Goal: Task Accomplishment & Management: Manage account settings

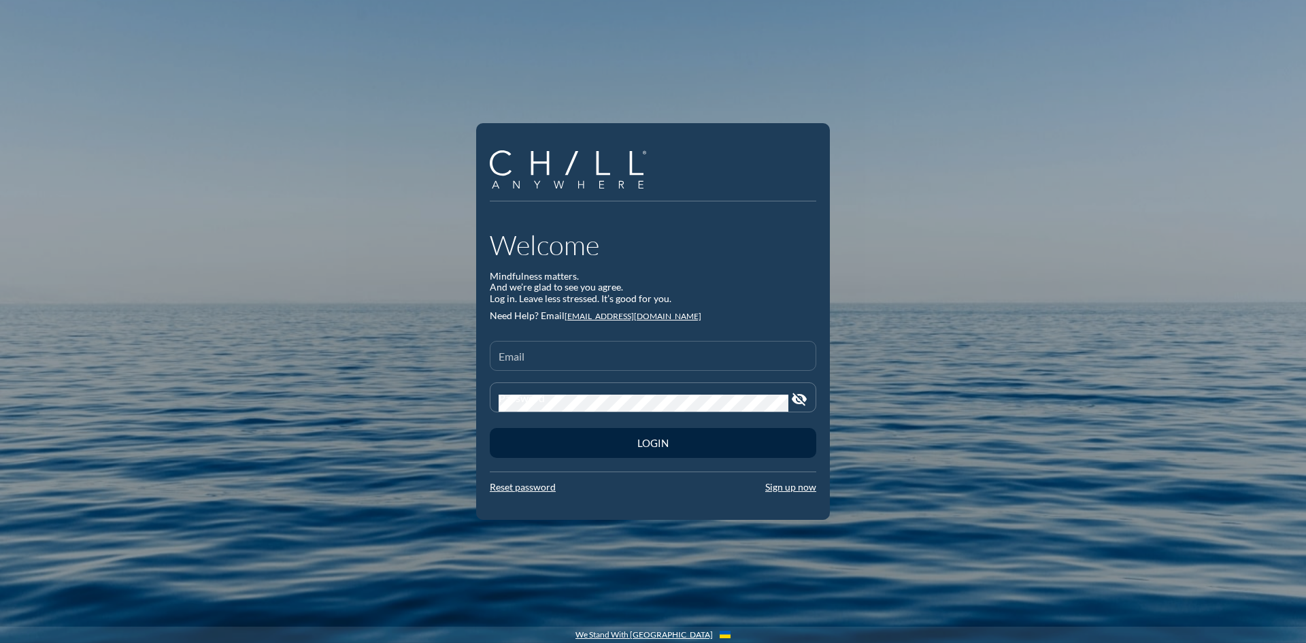
click at [581, 354] on input "Email" at bounding box center [652, 361] width 309 height 17
type input "[EMAIL_ADDRESS][DOMAIN_NAME]"
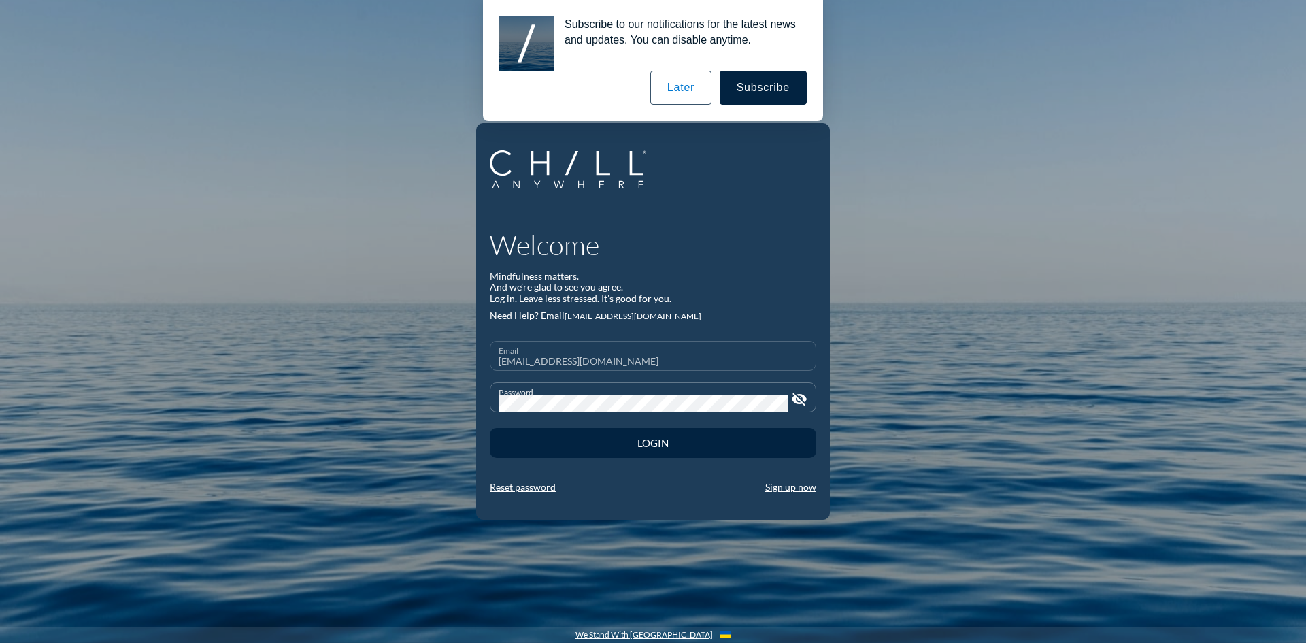
click at [490, 428] on button "Login" at bounding box center [653, 443] width 326 height 30
click at [806, 405] on icon "visibility_off" at bounding box center [799, 399] width 16 height 16
click at [490, 428] on button "Login" at bounding box center [653, 443] width 326 height 30
click at [601, 389] on div "Password" at bounding box center [643, 397] width 290 height 29
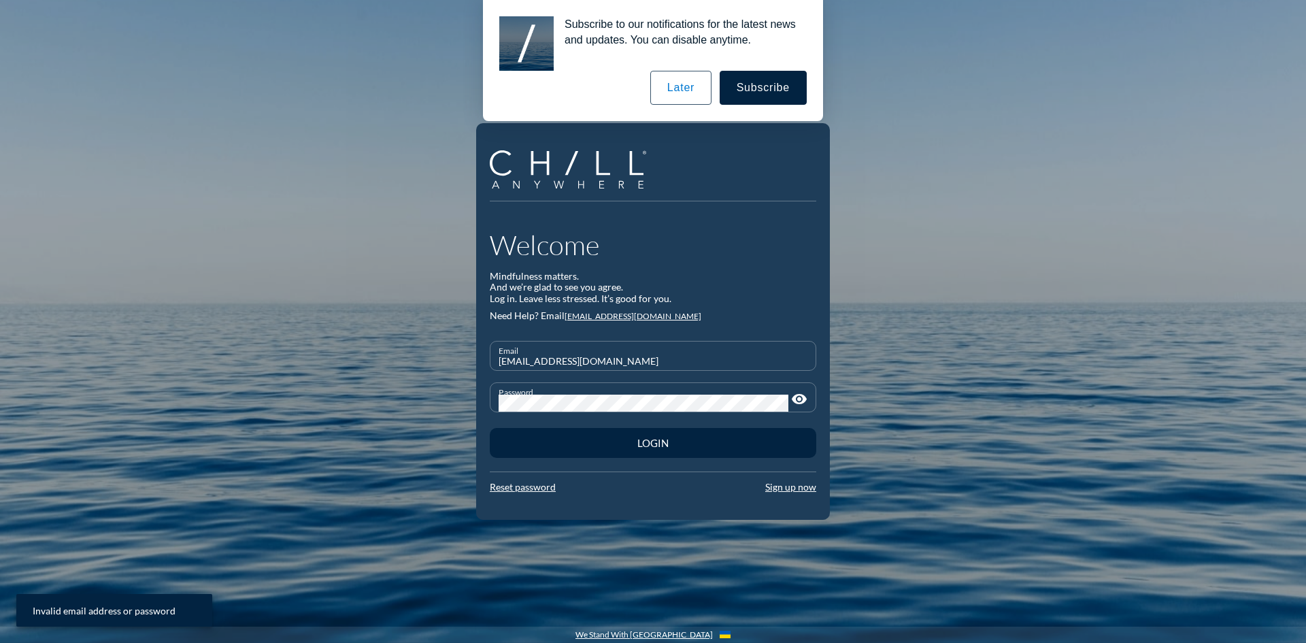
click at [490, 428] on button "Login" at bounding box center [653, 443] width 326 height 30
